Goal: Transaction & Acquisition: Purchase product/service

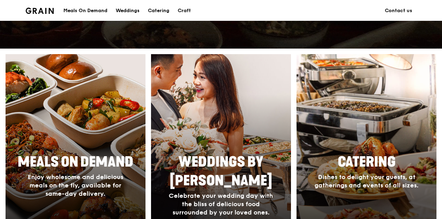
click at [355, 128] on div at bounding box center [367, 155] width 154 height 222
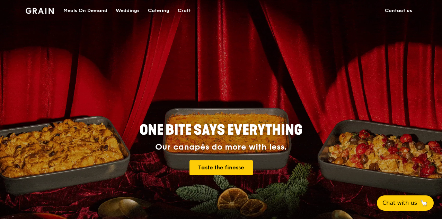
click at [164, 14] on div "Catering" at bounding box center [158, 10] width 21 height 21
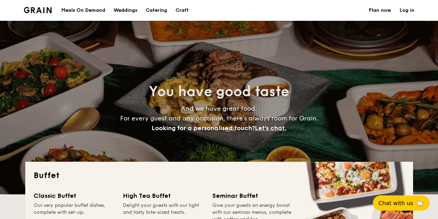
select select
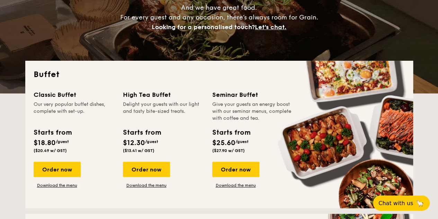
scroll to position [102, 0]
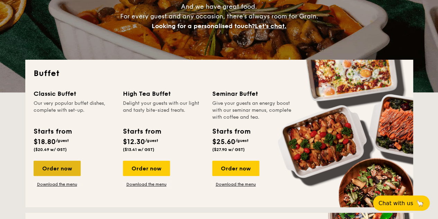
click at [63, 166] on div "Order now" at bounding box center [57, 167] width 47 height 15
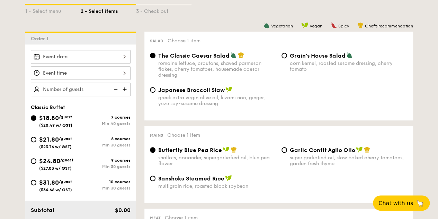
scroll to position [164, 0]
click at [200, 97] on div "greek extra virgin olive oil, kizami nori, ginger, yuzu soy-sesame dressing" at bounding box center [217, 100] width 118 height 12
click at [156, 92] on input "Japanese Broccoli Slaw greek extra virgin olive oil, kizami nori, ginger, yuzu …" at bounding box center [153, 90] width 6 height 6
radio input "true"
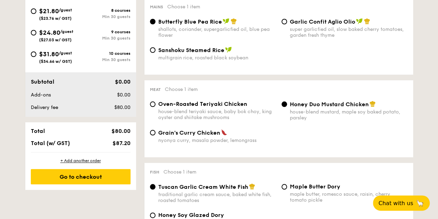
scroll to position [294, 0]
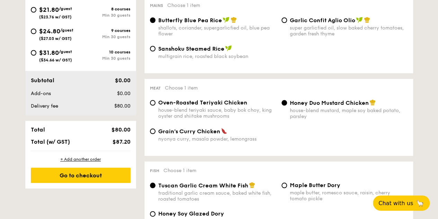
click at [216, 106] on span "Oven-Roasted Teriyaki Chicken" at bounding box center [202, 102] width 89 height 7
click at [156, 105] on input "Oven-Roasted Teriyaki Chicken house-blend teriyaki sauce, baby bok choy, king o…" at bounding box center [153, 103] width 6 height 6
radio input "true"
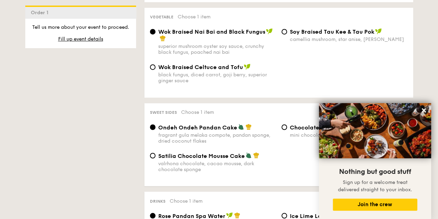
scroll to position [530, 0]
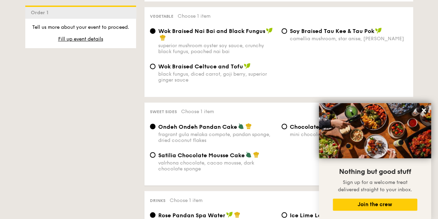
click at [226, 77] on div "black fungus, diced carrot, goji berry, superior ginger sauce" at bounding box center [217, 77] width 118 height 12
click at [156, 69] on input "Wok Braised Celtuce and Tofu black fungus, diced carrot, goji berry, superior g…" at bounding box center [153, 66] width 6 height 6
radio input "true"
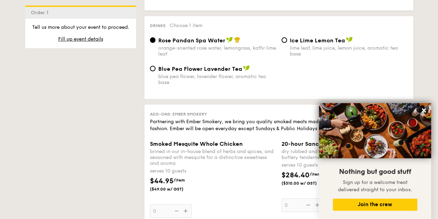
scroll to position [705, 0]
click at [206, 72] on span "Blue Pea Flower Lavender Tea" at bounding box center [200, 68] width 84 height 7
click at [156, 71] on input "Blue Pea Flower Lavender Tea blue pea flower, lavender flower, aromatic tea base" at bounding box center [153, 68] width 6 height 6
radio input "true"
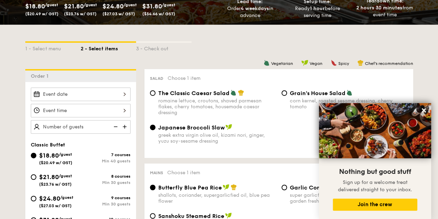
scroll to position [128, 0]
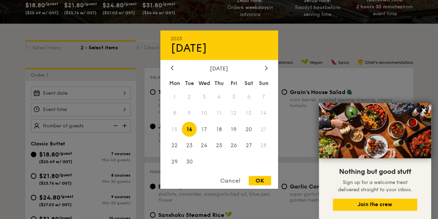
click at [113, 91] on div "2025 Sep 16 September 2025 Mon Tue Wed Thu Fri Sat Sun 1 2 3 4 5 6 7 8 9 10 11 …" at bounding box center [81, 93] width 100 height 14
click at [264, 68] on div at bounding box center [266, 68] width 6 height 7
click at [238, 115] on span "10" at bounding box center [234, 112] width 15 height 15
click at [258, 179] on div "OK" at bounding box center [260, 180] width 23 height 9
type input "Oct 10, 2025"
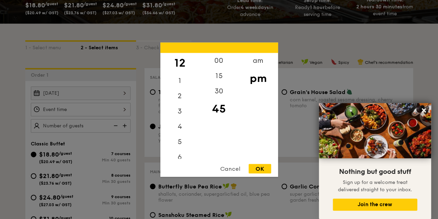
click at [113, 109] on div "12 1 2 3 4 5 6 7 8 9 10 11 00 15 30 45 am pm Cancel OK" at bounding box center [81, 110] width 100 height 14
click at [184, 79] on div "1" at bounding box center [179, 83] width 39 height 20
click at [222, 55] on div "00" at bounding box center [219, 63] width 39 height 20
click at [221, 61] on div "00" at bounding box center [219, 63] width 39 height 20
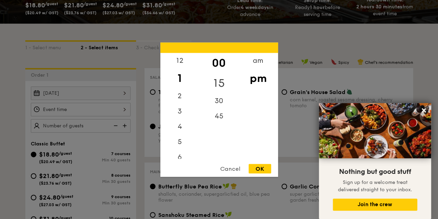
click at [226, 82] on div "15" at bounding box center [219, 83] width 39 height 20
click at [224, 65] on div "00" at bounding box center [219, 63] width 39 height 20
click at [260, 170] on div "OK" at bounding box center [260, 168] width 23 height 9
type input "1:00PM"
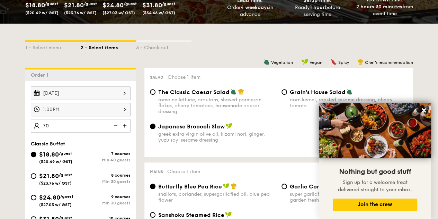
type input "70 guests"
click at [73, 132] on div "Oct 10, 2025 1:00PM 70 guests Classic Buffet $18.80 /guest ($20.49 w/ GST) 7 co…" at bounding box center [80, 181] width 111 height 200
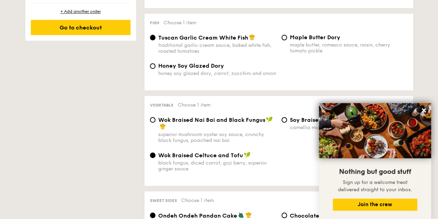
scroll to position [478, 0]
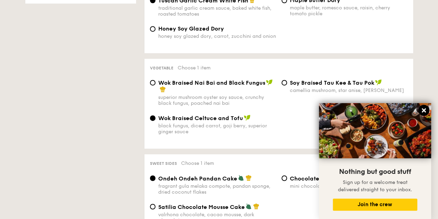
click at [425, 110] on icon at bounding box center [424, 110] width 4 height 4
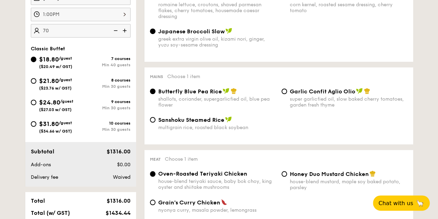
scroll to position [222, 0]
click at [105, 84] on div "Min 30 guests" at bounding box center [106, 86] width 50 height 5
click at [36, 84] on input "$21.80 /guest ($23.76 w/ GST) 8 courses Min 30 guests" at bounding box center [34, 81] width 6 height 6
radio input "true"
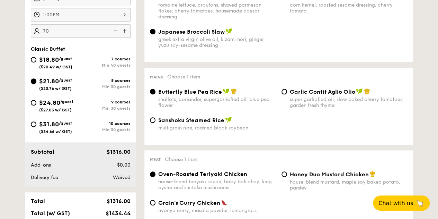
radio input "true"
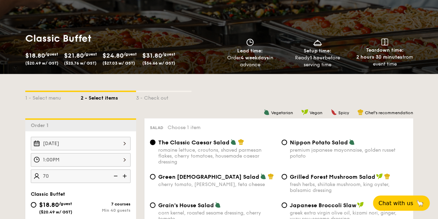
scroll to position [155, 0]
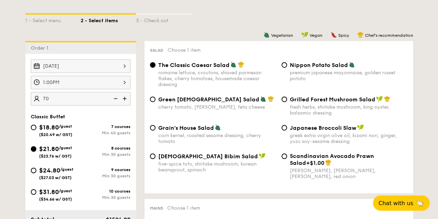
click at [307, 137] on div "greek extra virgin olive oil, kizami nori, ginger, yuzu soy-sesame dressing" at bounding box center [349, 138] width 118 height 12
click at [287, 130] on input "Japanese Broccoli Slaw greek extra virgin olive oil, kizami nori, ginger, yuzu …" at bounding box center [285, 128] width 6 height 6
radio input "true"
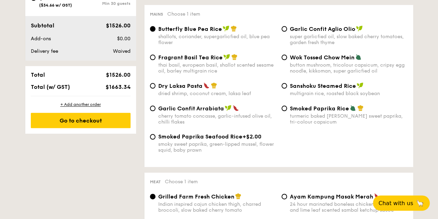
scroll to position [348, 0]
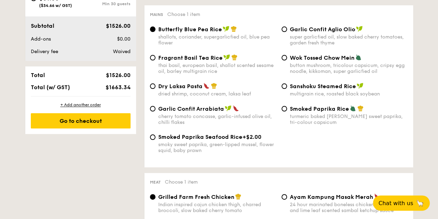
click at [334, 38] on div "super garlicfied oil, slow baked cherry tomatoes, garden fresh thyme" at bounding box center [349, 40] width 118 height 12
click at [287, 32] on input "Garlic Confit Aglio Olio super garlicfied oil, slow baked cherry tomatoes, gard…" at bounding box center [285, 29] width 6 height 6
radio input "true"
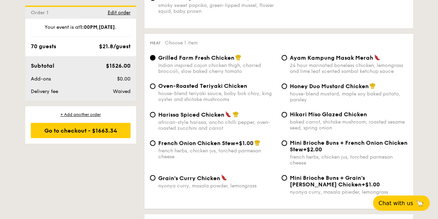
scroll to position [487, 0]
click at [236, 95] on div "house-blend teriyaki sauce, baby bok choy, king oyster and shiitake mushrooms" at bounding box center [217, 96] width 118 height 12
click at [156, 88] on input "Oven-Roasted Teriyaki Chicken house-blend teriyaki sauce, baby bok choy, king o…" at bounding box center [153, 86] width 6 height 6
radio input "true"
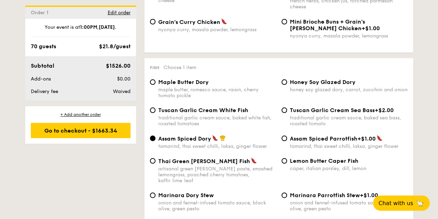
scroll to position [685, 0]
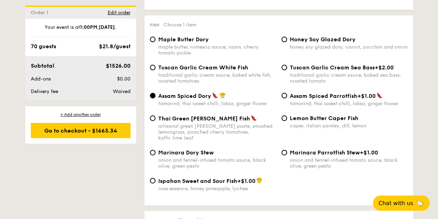
click at [196, 76] on div "traditional garlic cream sauce, baked white fish, roasted tomatoes" at bounding box center [217, 78] width 118 height 12
click at [156, 70] on input "Tuscan Garlic Cream White Fish traditional garlic cream sauce, baked white fish…" at bounding box center [153, 68] width 6 height 6
radio input "true"
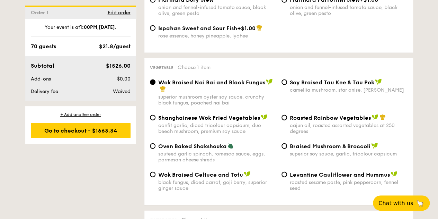
scroll to position [838, 0]
click at [211, 128] on div "confit garlic, diced tricolour capsicum, duo beech mushroom, premium soy sauce" at bounding box center [217, 128] width 118 height 12
click at [156, 120] on input "Shanghainese Wok Fried Vegetables confit garlic, diced tricolour capsicum, duo …" at bounding box center [153, 117] width 6 height 6
radio input "true"
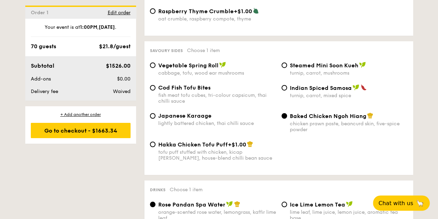
scroll to position [1175, 0]
click at [210, 67] on span "Vegetable Spring Roll" at bounding box center [188, 65] width 60 height 7
click at [156, 67] on input "Vegetable Spring Roll cabbage, tofu, wood ear mushrooms" at bounding box center [153, 65] width 6 height 6
radio input "true"
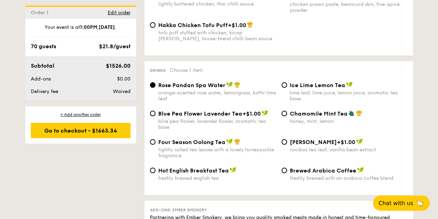
scroll to position [1294, 0]
click at [230, 124] on div "blue pea flower, lavender flower, aromatic tea base" at bounding box center [217, 124] width 118 height 12
click at [156, 116] on input "Blue Pea Flower Lavender Tea +$1.00 blue pea flower, lavender flower, aromatic …" at bounding box center [153, 113] width 6 height 6
radio input "true"
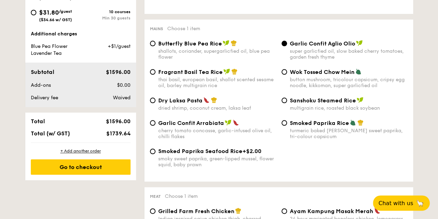
scroll to position [335, 0]
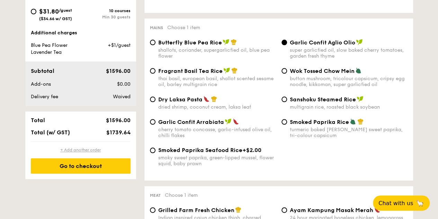
click at [85, 151] on div "+ Add another order" at bounding box center [81, 150] width 100 height 6
radio input "true"
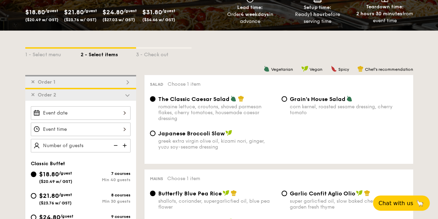
scroll to position [122, 0]
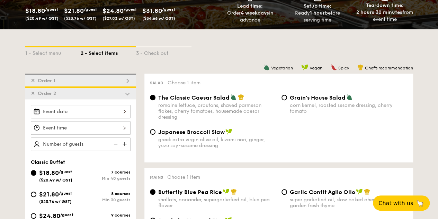
click at [130, 94] on img at bounding box center [127, 93] width 6 height 6
click at [31, 95] on span "✕" at bounding box center [33, 93] width 4 height 6
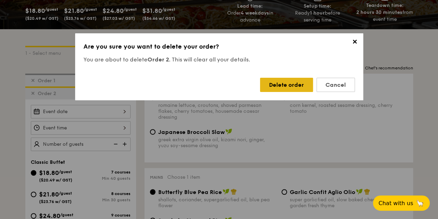
click at [279, 87] on div "Delete order" at bounding box center [286, 85] width 53 height 14
radio input "false"
radio input "true"
radio input "false"
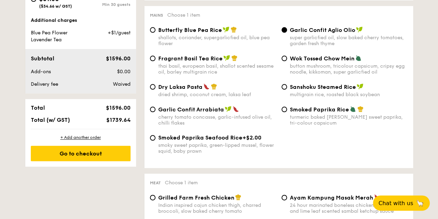
scroll to position [349, 0]
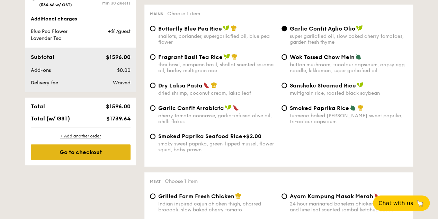
click at [95, 152] on div "Go to checkout" at bounding box center [81, 151] width 100 height 15
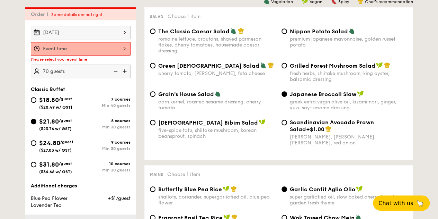
scroll to position [185, 0]
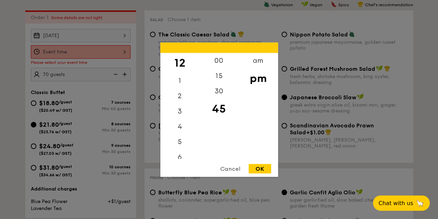
click at [119, 49] on div "12 1 2 3 4 5 6 7 8 9 10 11 00 15 30 45 am pm Cancel OK" at bounding box center [81, 52] width 100 height 14
click at [182, 80] on div "1" at bounding box center [179, 83] width 39 height 20
click at [218, 59] on div "00" at bounding box center [219, 63] width 39 height 20
click at [261, 168] on div "OK" at bounding box center [260, 168] width 23 height 9
type input "1:00PM"
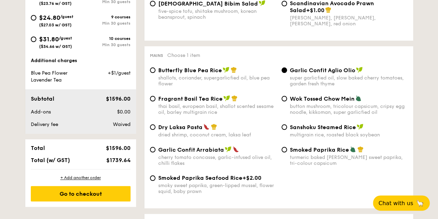
scroll to position [307, 0]
click at [84, 195] on div "Go to checkout" at bounding box center [81, 193] width 100 height 15
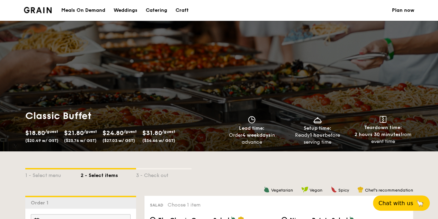
click at [165, 10] on div "Catering" at bounding box center [156, 10] width 21 height 21
select select
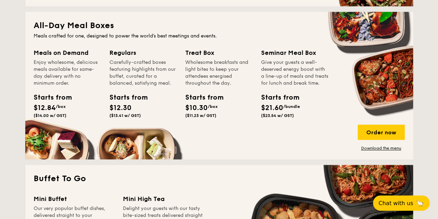
scroll to position [303, 0]
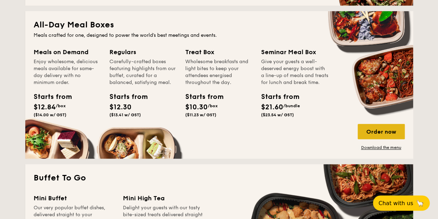
click at [366, 130] on div "Order now" at bounding box center [381, 131] width 47 height 15
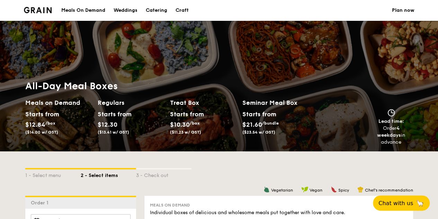
scroll to position [70, 0]
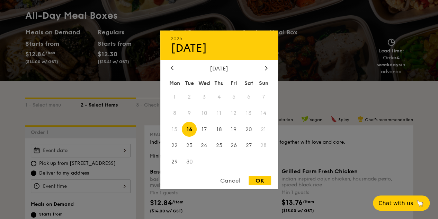
click at [123, 151] on div "2025 Sep 16 September 2025 Mon Tue Wed Thu Fri Sat Sun 1 2 3 4 5 6 7 8 9 10 11 …" at bounding box center [81, 150] width 100 height 14
click at [268, 69] on div at bounding box center [266, 68] width 6 height 7
click at [234, 114] on span "10" at bounding box center [234, 112] width 15 height 15
click at [259, 179] on div "OK" at bounding box center [260, 180] width 23 height 9
type input "Oct 10, 2025"
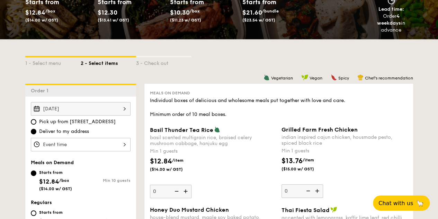
scroll to position [112, 0]
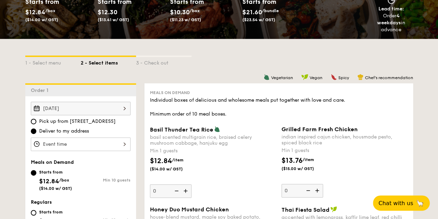
click at [112, 139] on div at bounding box center [81, 144] width 100 height 14
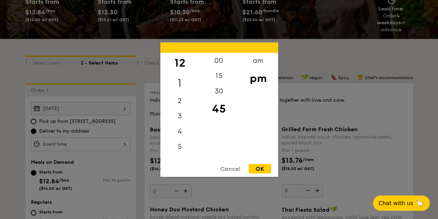
click at [180, 82] on div "1" at bounding box center [179, 83] width 39 height 20
click at [223, 63] on div "00" at bounding box center [219, 63] width 39 height 20
click at [259, 167] on div "OK" at bounding box center [260, 168] width 23 height 9
type input "1:00PM"
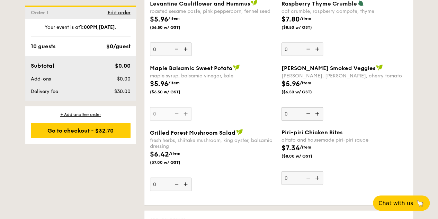
scroll to position [707, 0]
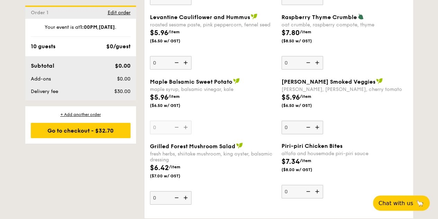
click at [237, 79] on img at bounding box center [236, 81] width 7 height 6
click at [192, 121] on input "0" at bounding box center [171, 128] width 42 height 14
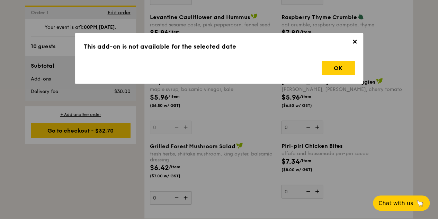
click at [356, 41] on span "✕" at bounding box center [355, 43] width 10 height 10
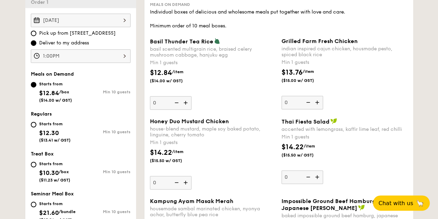
scroll to position [197, 0]
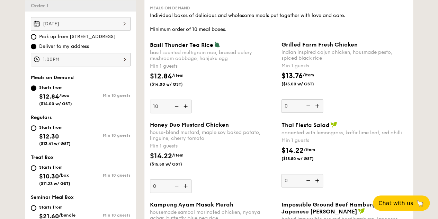
type input "10"
click at [224, 96] on div "Basil Thunder Tea Rice basil scented multigrain rice, braised celery mushroom c…" at bounding box center [213, 77] width 126 height 72
click at [192, 99] on input "10" at bounding box center [171, 106] width 42 height 14
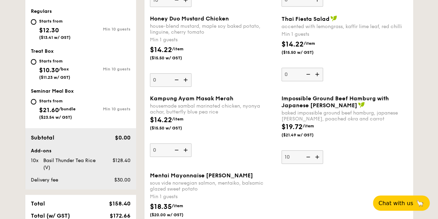
scroll to position [245, 0]
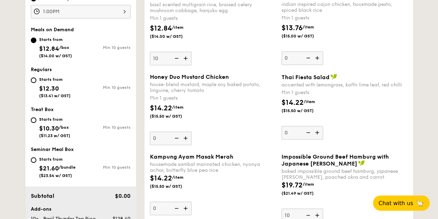
type input "10"
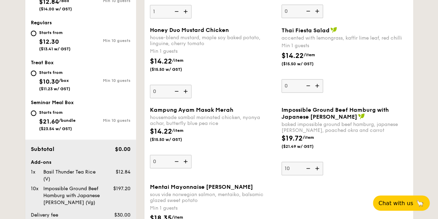
scroll to position [292, 0]
click at [380, 149] on div "$19.72 /item ($21.49 w/ GST)" at bounding box center [345, 145] width 132 height 24
click at [323, 161] on input "10" at bounding box center [303, 168] width 42 height 14
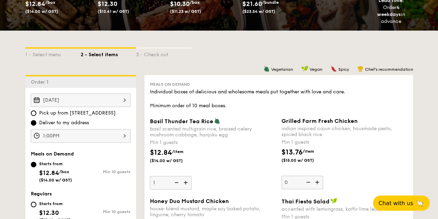
scroll to position [140, 0]
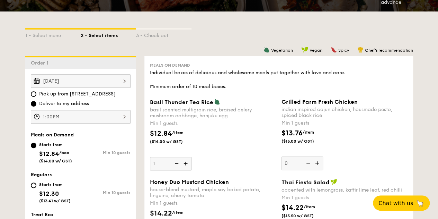
click at [179, 164] on img at bounding box center [176, 163] width 10 height 13
click at [179, 164] on input "1" at bounding box center [171, 164] width 42 height 14
type input "0"
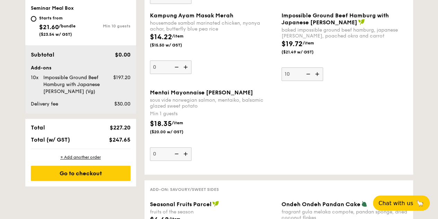
scroll to position [386, 0]
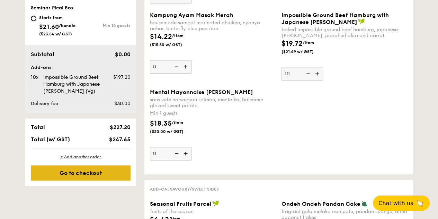
click at [110, 167] on div "Go to checkout" at bounding box center [81, 172] width 100 height 15
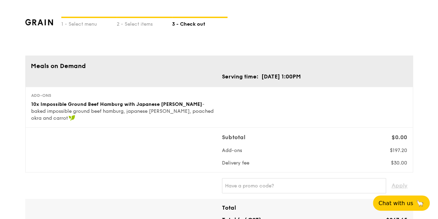
scroll to position [9, 0]
